Goal: Task Accomplishment & Management: Manage account settings

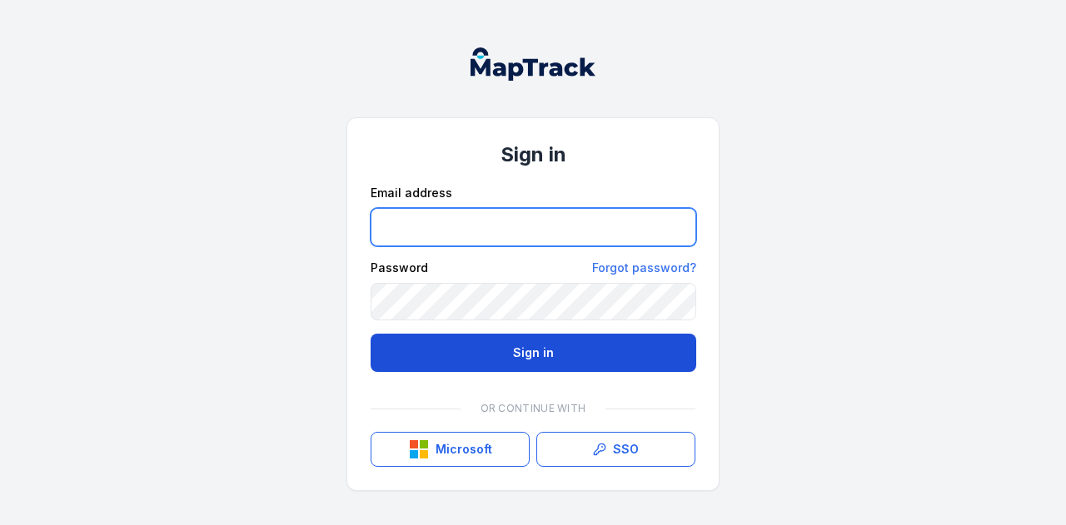
type input "**********"
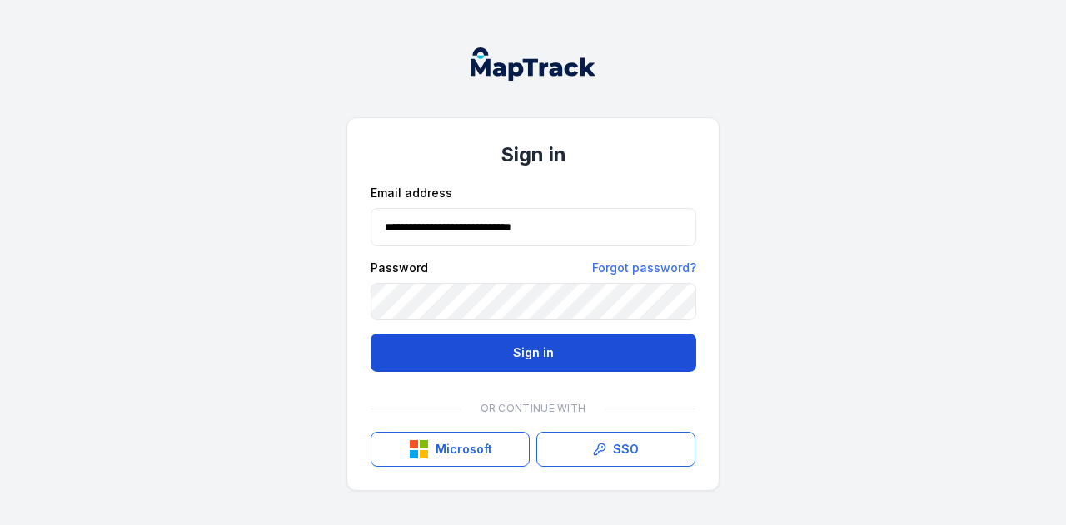
click at [563, 355] on button "Sign in" at bounding box center [532, 353] width 325 height 38
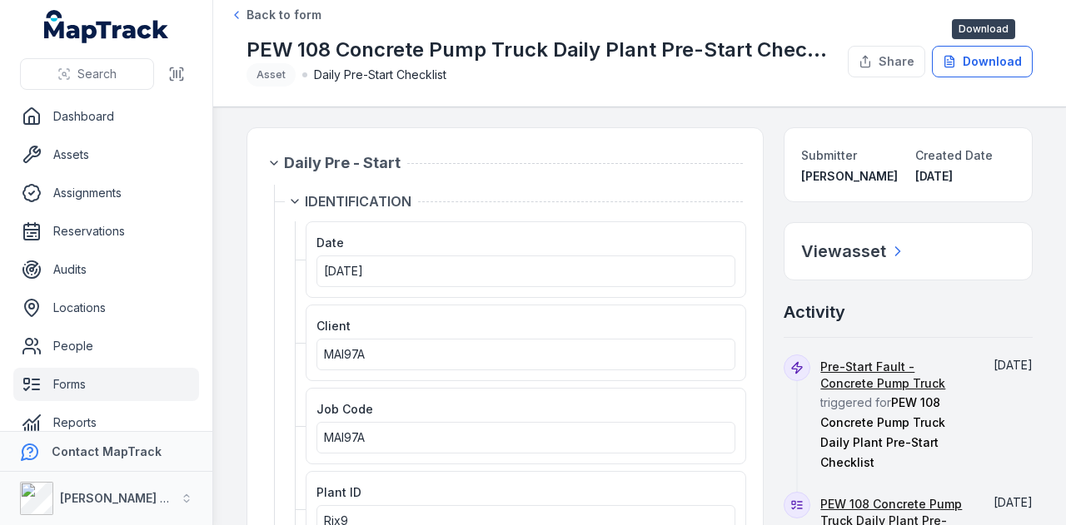
click at [976, 71] on button "Download" at bounding box center [981, 62] width 101 height 32
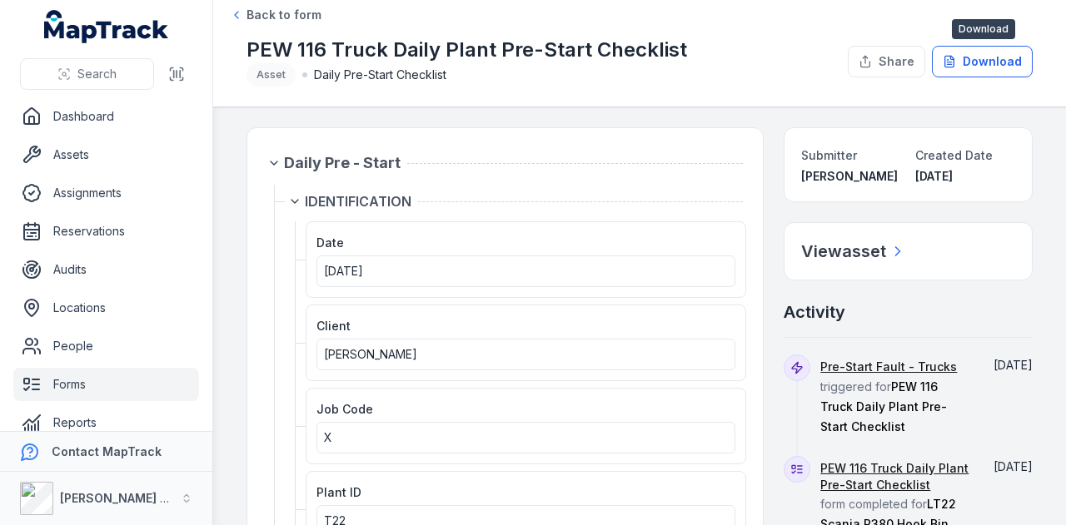
click at [973, 72] on button "Download" at bounding box center [981, 62] width 101 height 32
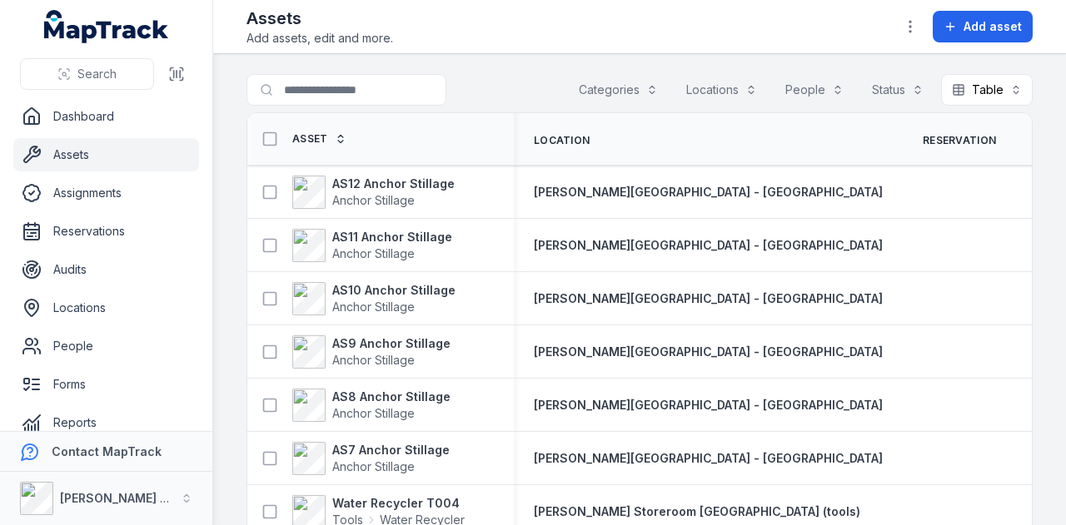
click at [359, 84] on input "Search for assets" at bounding box center [346, 90] width 200 height 32
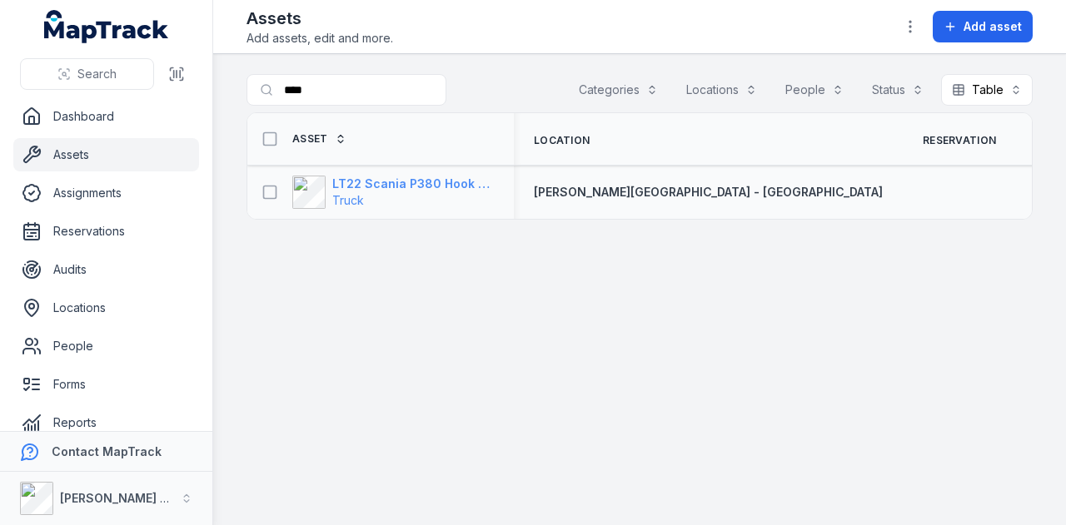
type input "****"
click at [413, 179] on strong "LT22 Scania P380 Hook Bin Truck" at bounding box center [412, 184] width 161 height 17
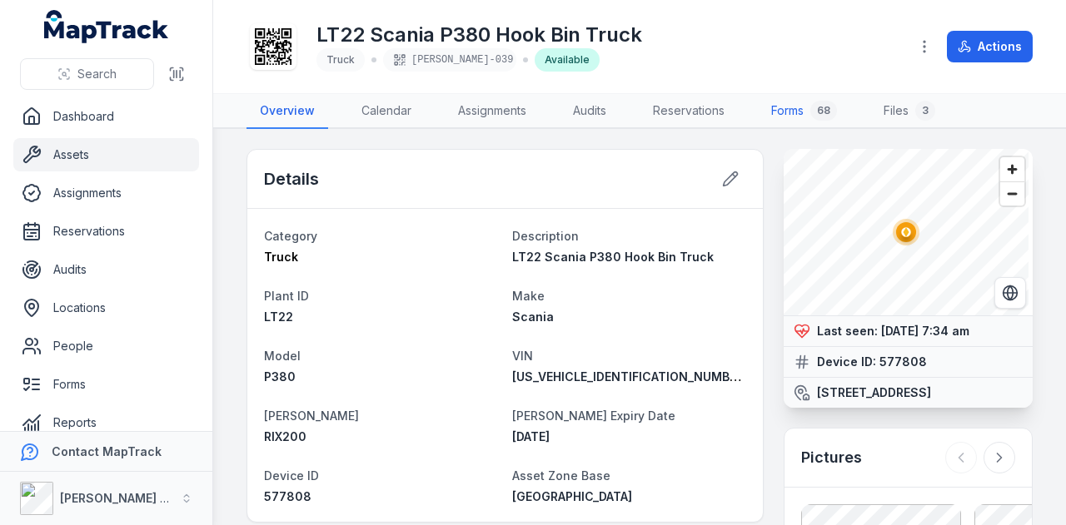
click at [814, 111] on div "68" at bounding box center [823, 111] width 27 height 20
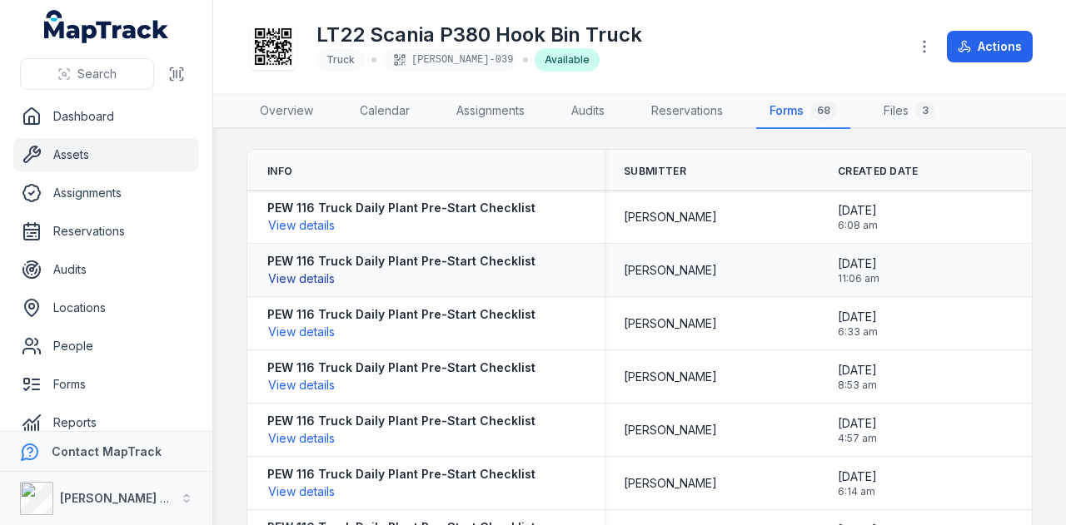
click at [315, 271] on button "View details" at bounding box center [301, 279] width 68 height 18
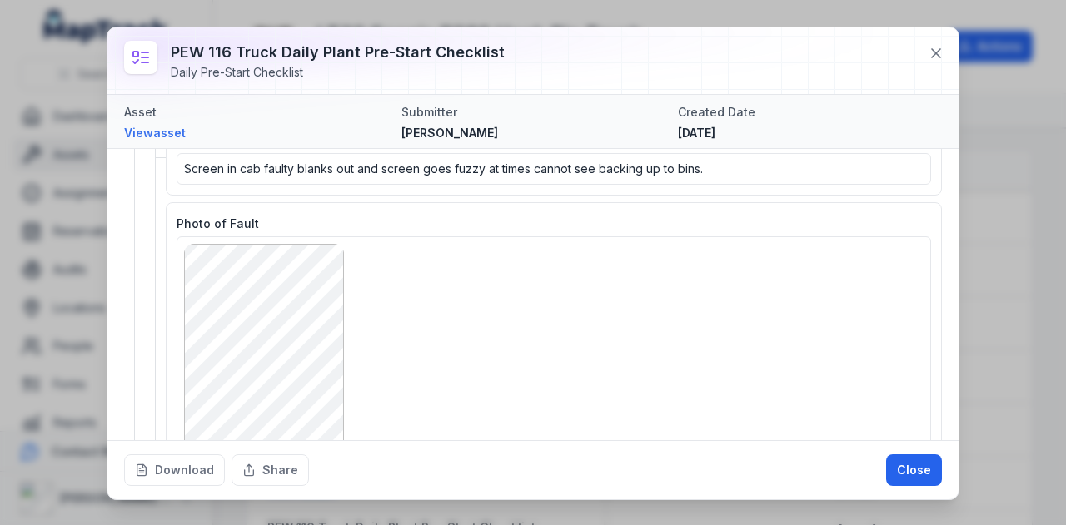
scroll to position [832, 0]
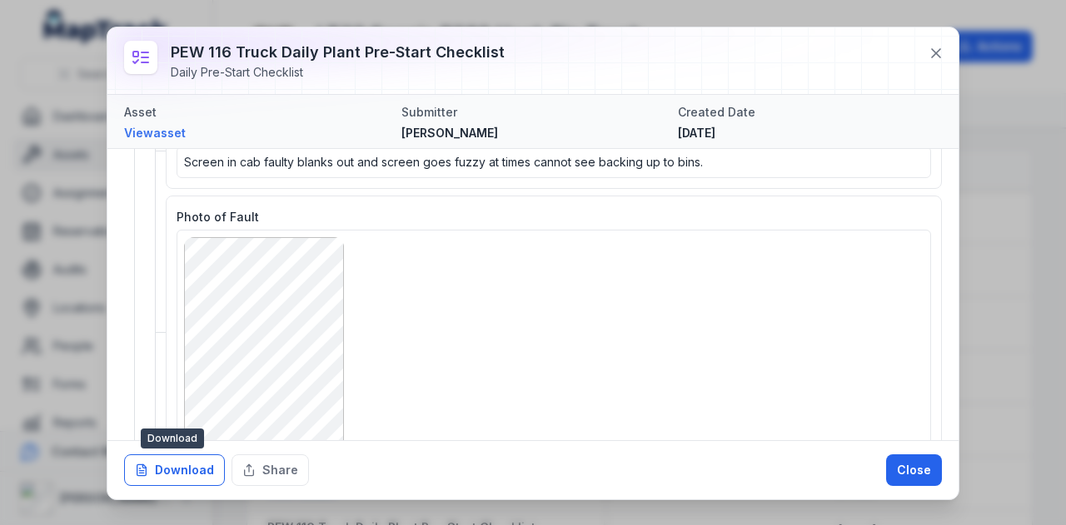
click at [186, 469] on button "Download" at bounding box center [174, 471] width 101 height 32
drag, startPoint x: 997, startPoint y: 309, endPoint x: 989, endPoint y: 308, distance: 8.4
click at [998, 308] on div "PEW 116 Truck Daily Plant Pre-Start Checklist Daily Pre-Start Checklist Asset V…" at bounding box center [533, 262] width 1066 height 525
click at [931, 55] on icon at bounding box center [935, 53] width 17 height 17
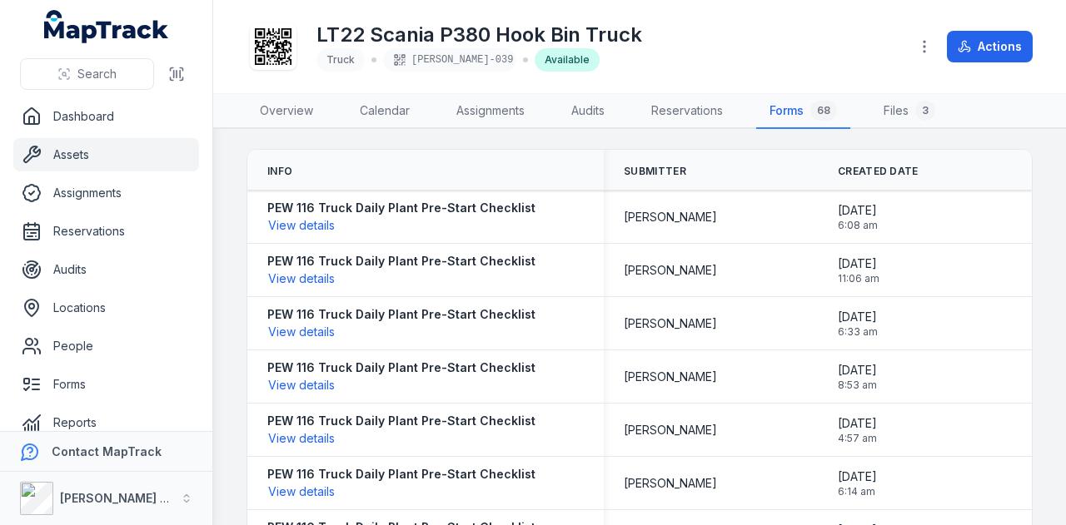
click at [112, 153] on link "Assets" at bounding box center [106, 154] width 186 height 33
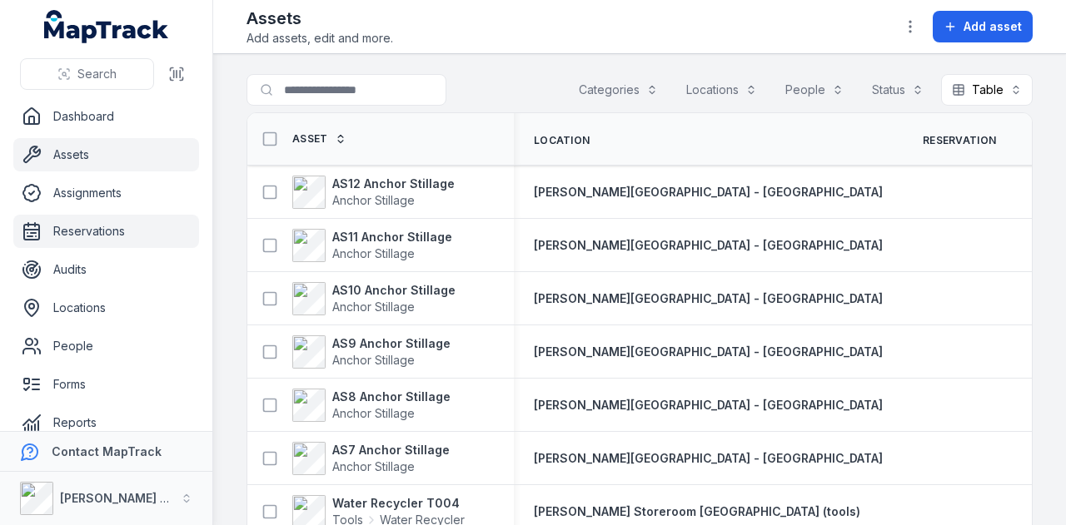
click at [132, 240] on link "Reservations" at bounding box center [106, 231] width 186 height 33
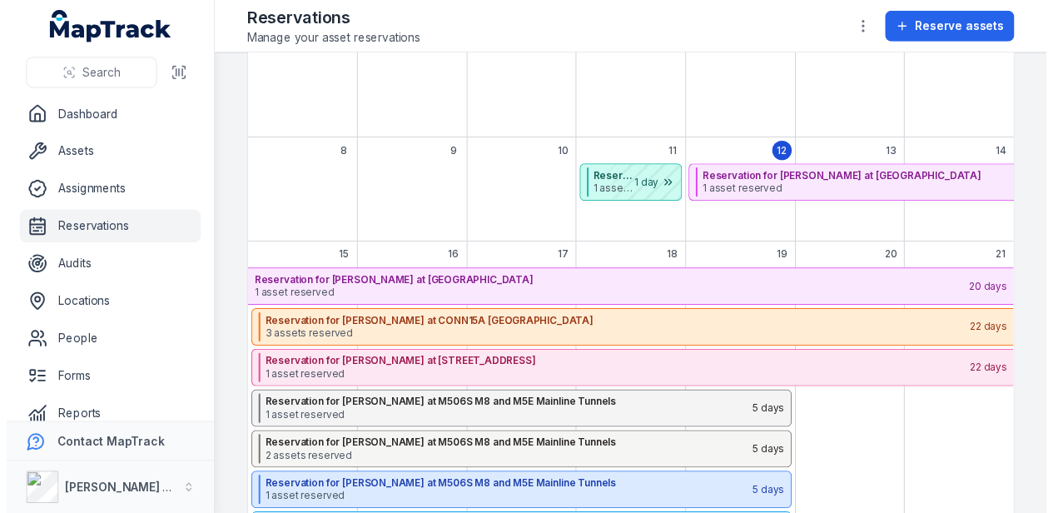
scroll to position [166, 0]
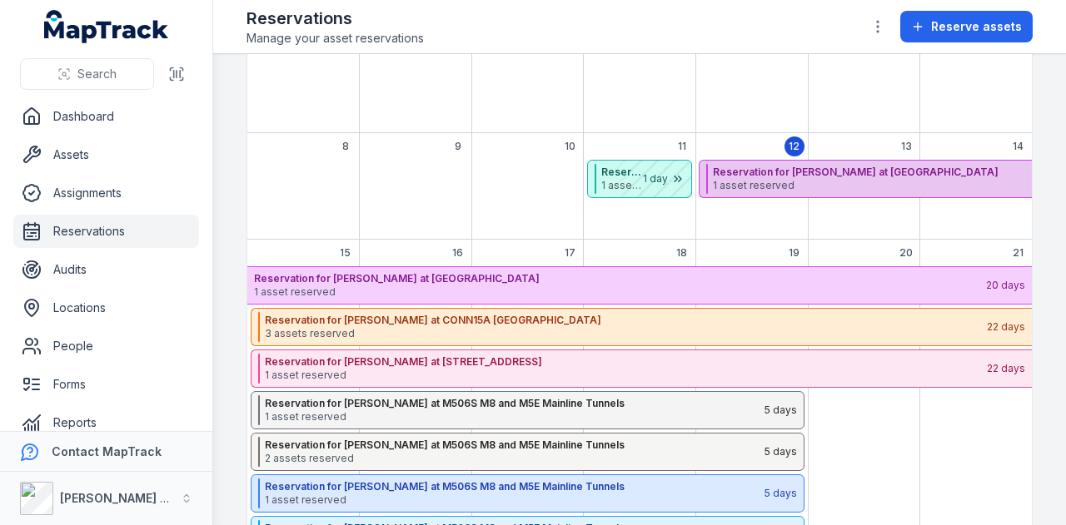
click at [767, 166] on strong "Reservation for [PERSON_NAME] at [GEOGRAPHIC_DATA]" at bounding box center [1072, 172] width 719 height 13
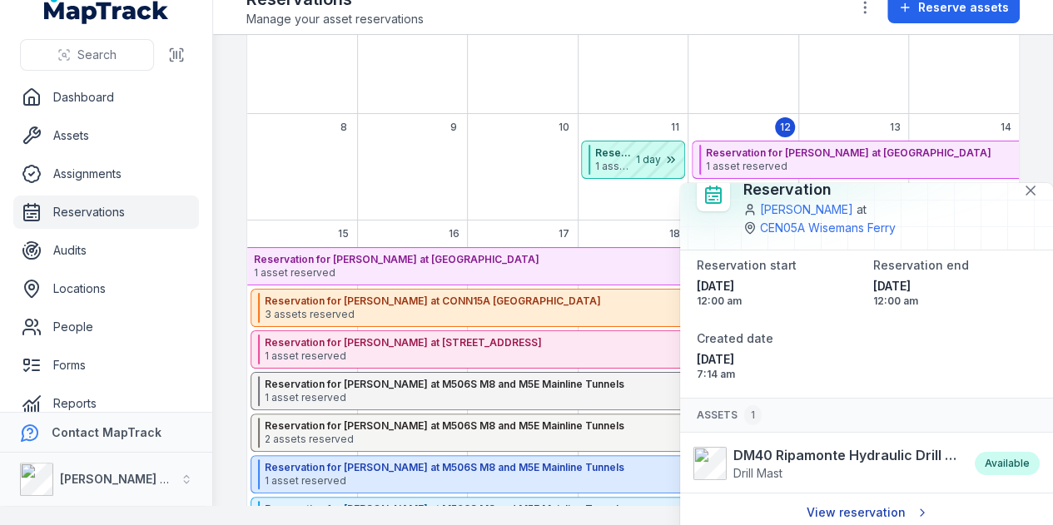
scroll to position [18, 0]
click at [862, 506] on link "View reservation" at bounding box center [866, 513] width 141 height 32
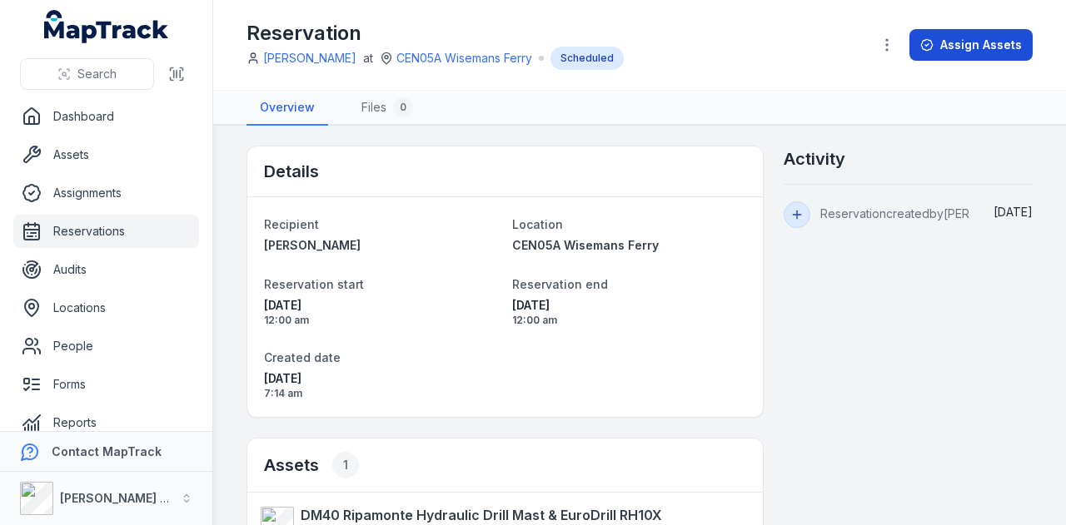
click at [969, 46] on button "Assign Assets" at bounding box center [970, 45] width 123 height 32
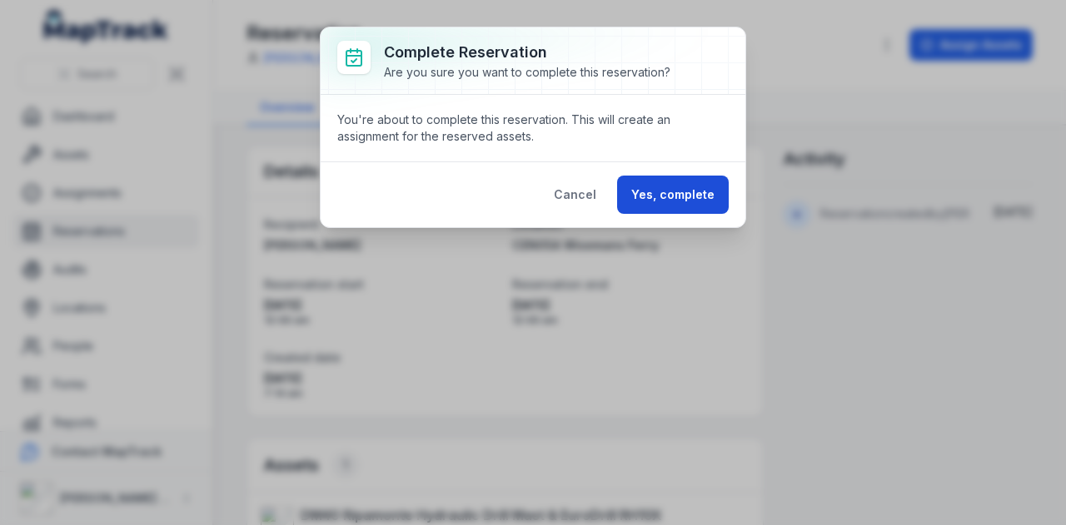
click at [693, 189] on button "Yes, complete" at bounding box center [673, 195] width 112 height 38
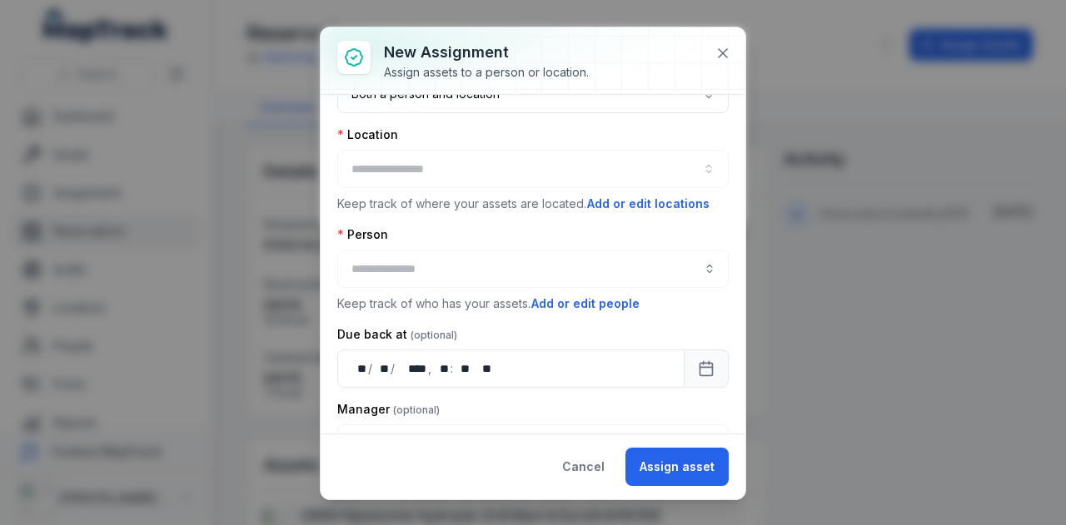
type input "**********"
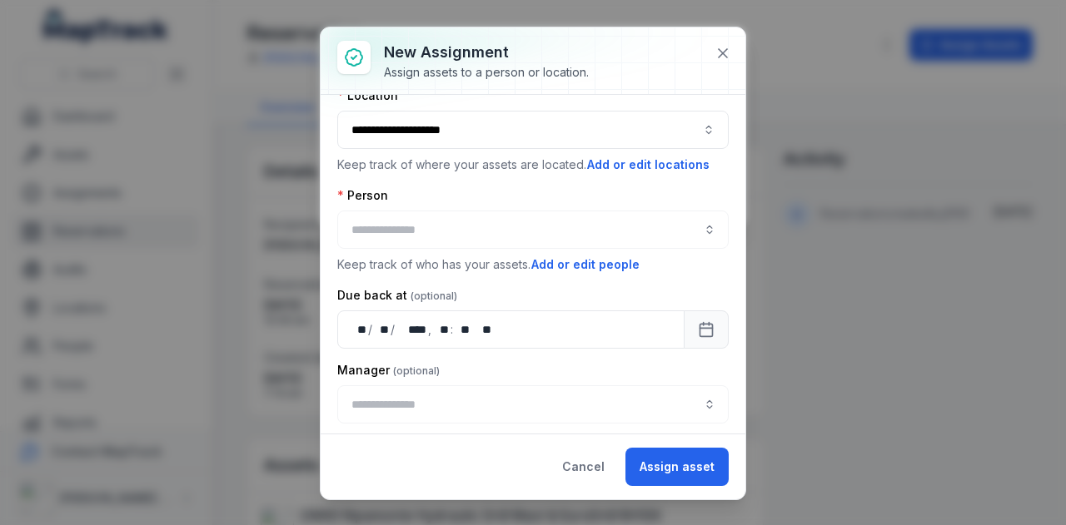
type input "**********"
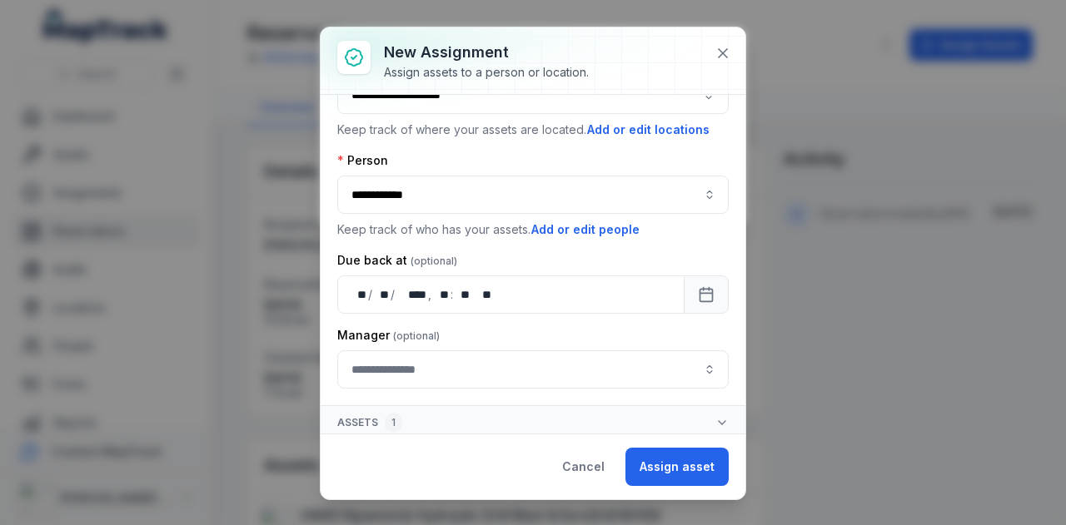
click at [715, 416] on icon "button" at bounding box center [721, 422] width 13 height 13
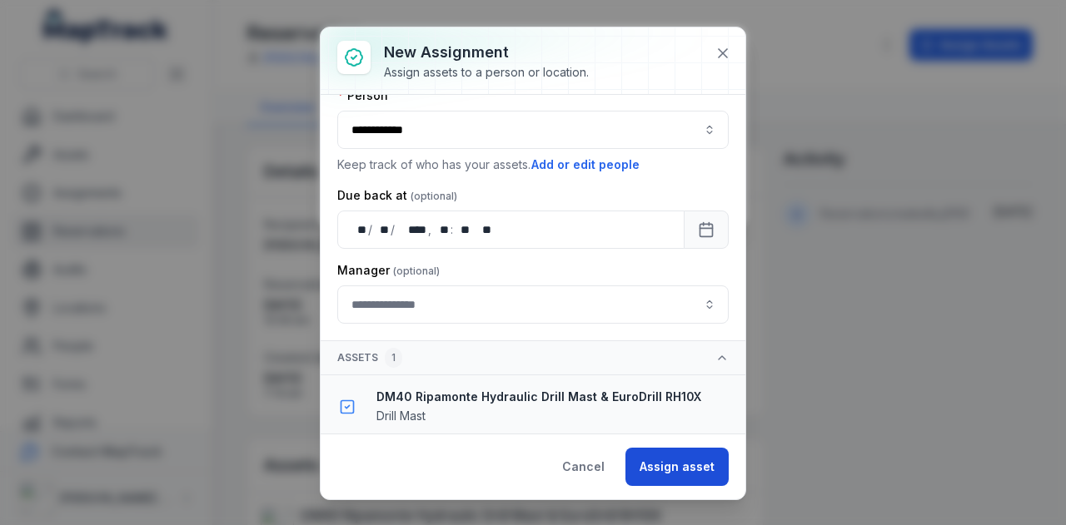
click at [685, 470] on button "Assign asset" at bounding box center [676, 467] width 103 height 38
